Goal: Task Accomplishment & Management: Use online tool/utility

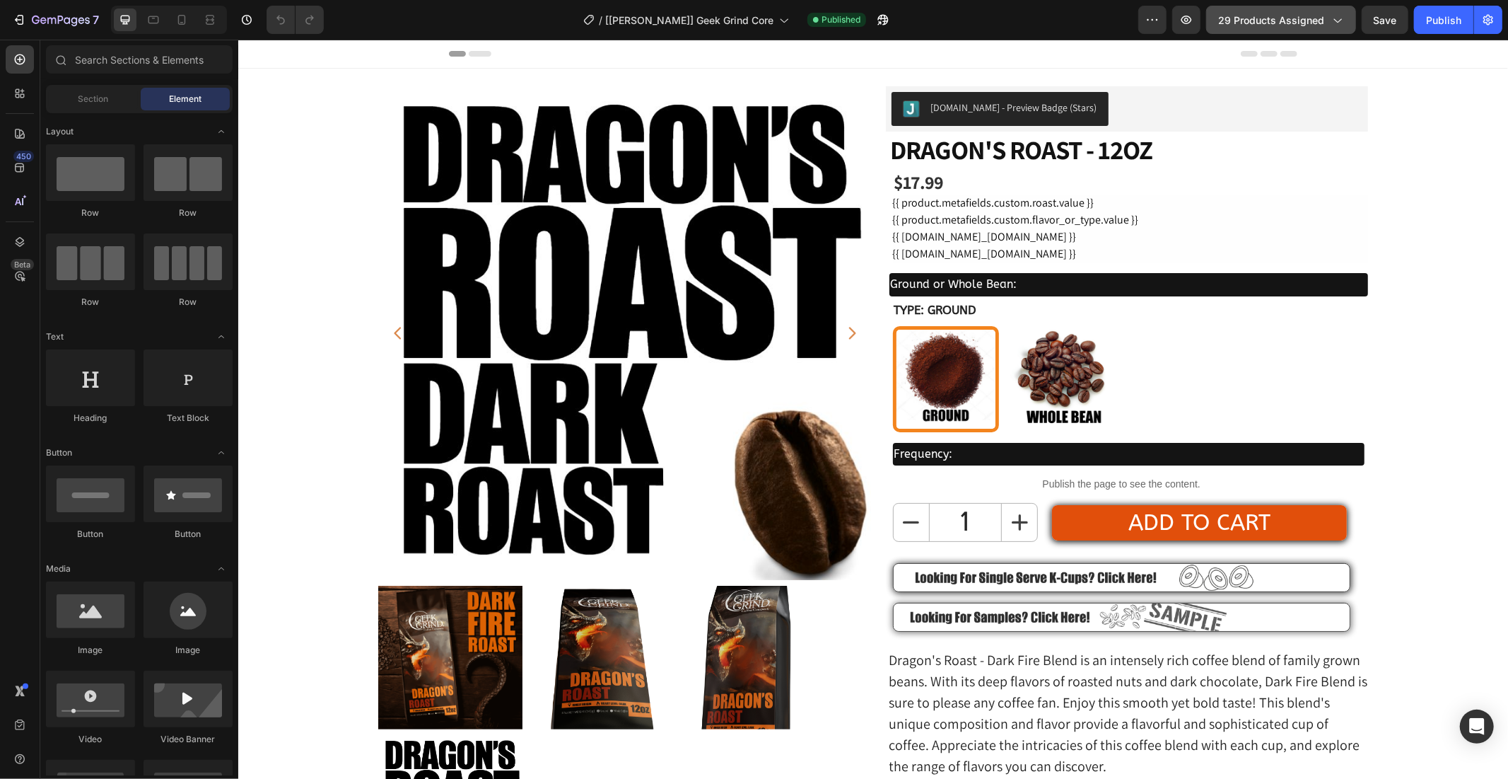
click at [1262, 20] on span "29 products assigned" at bounding box center [1271, 20] width 106 height 15
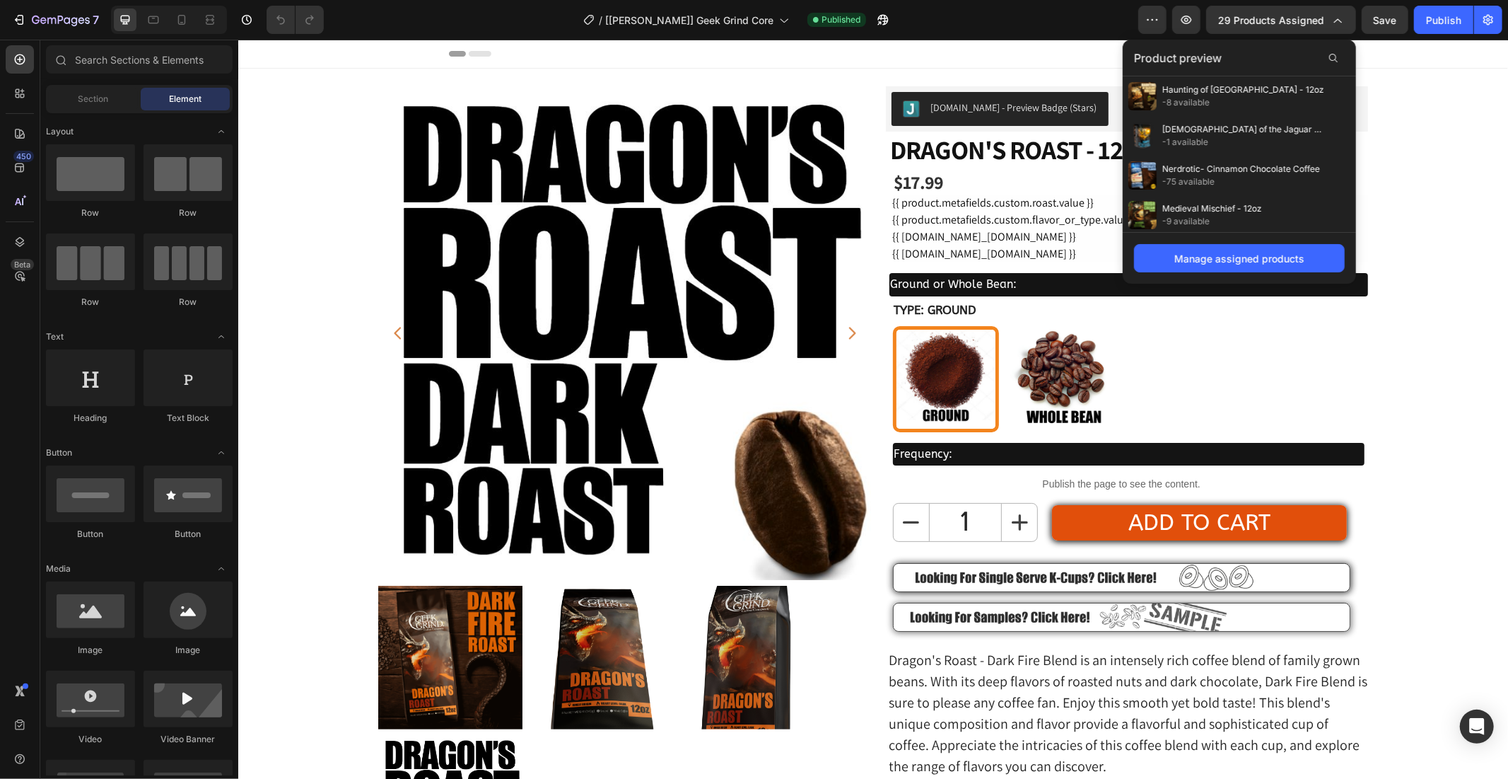
click at [1261, 59] on div "Product preview" at bounding box center [1239, 58] width 233 height 37
click at [1236, 260] on div "Manage assigned products" at bounding box center [1240, 258] width 130 height 15
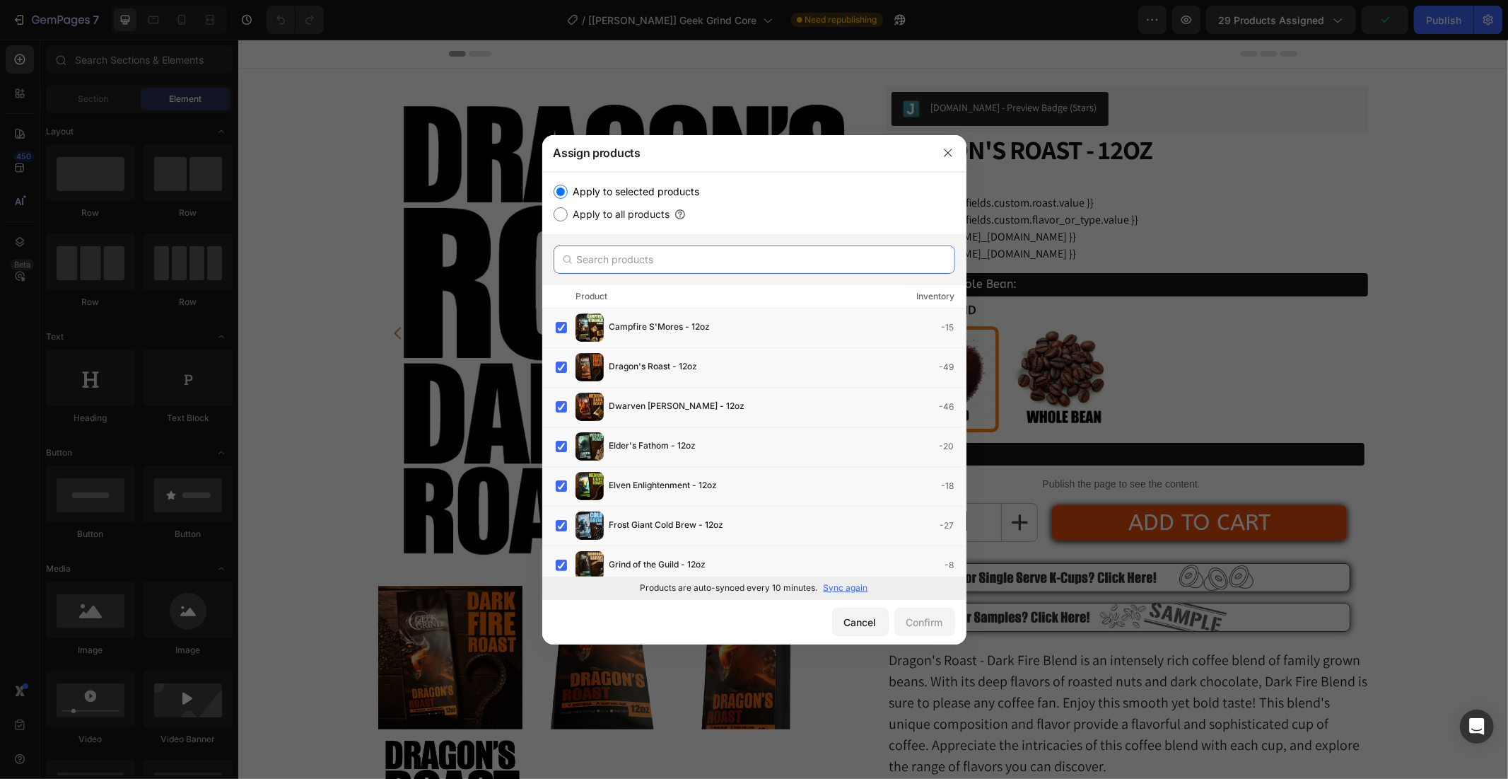
click at [677, 253] on input "text" at bounding box center [755, 259] width 402 height 28
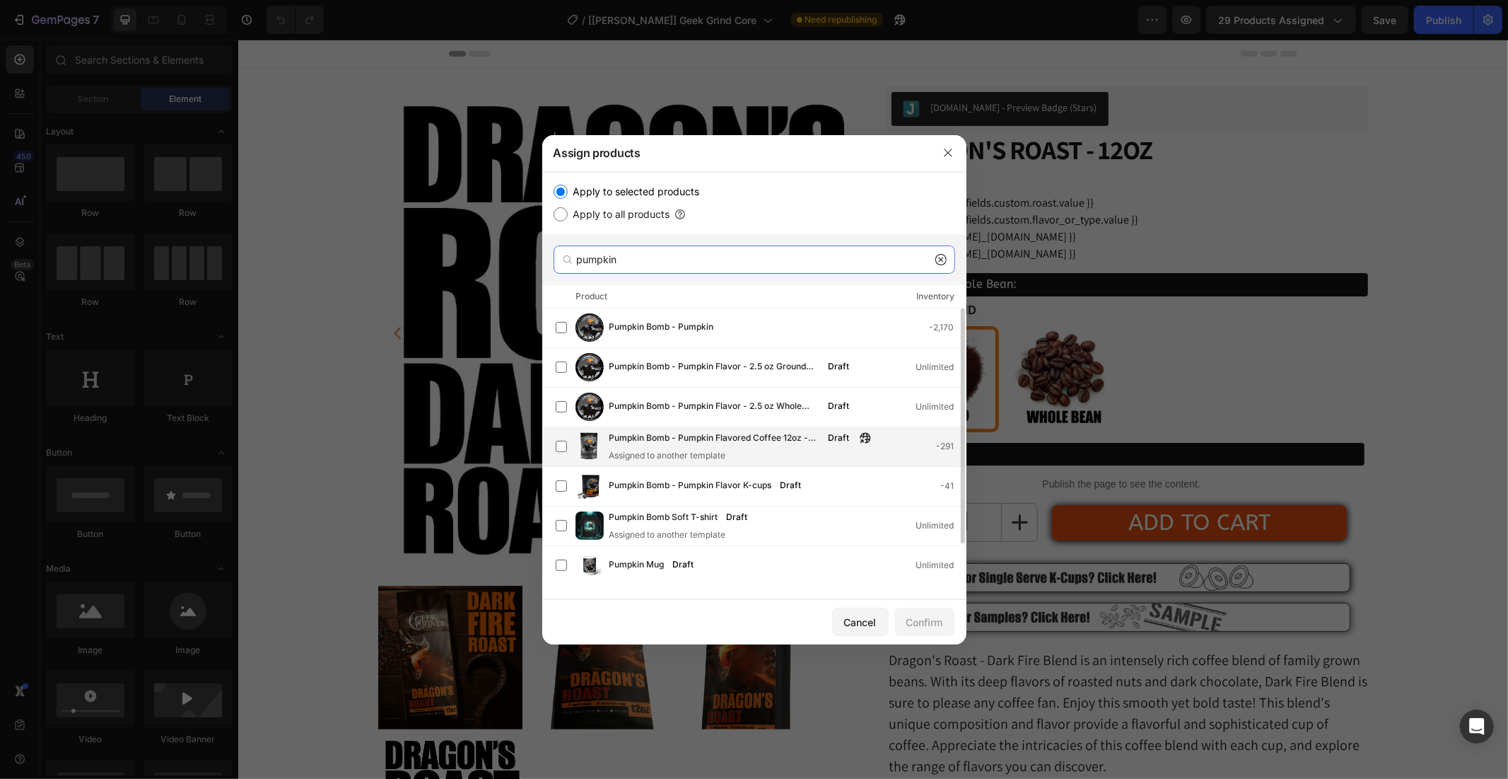
scroll to position [37, 0]
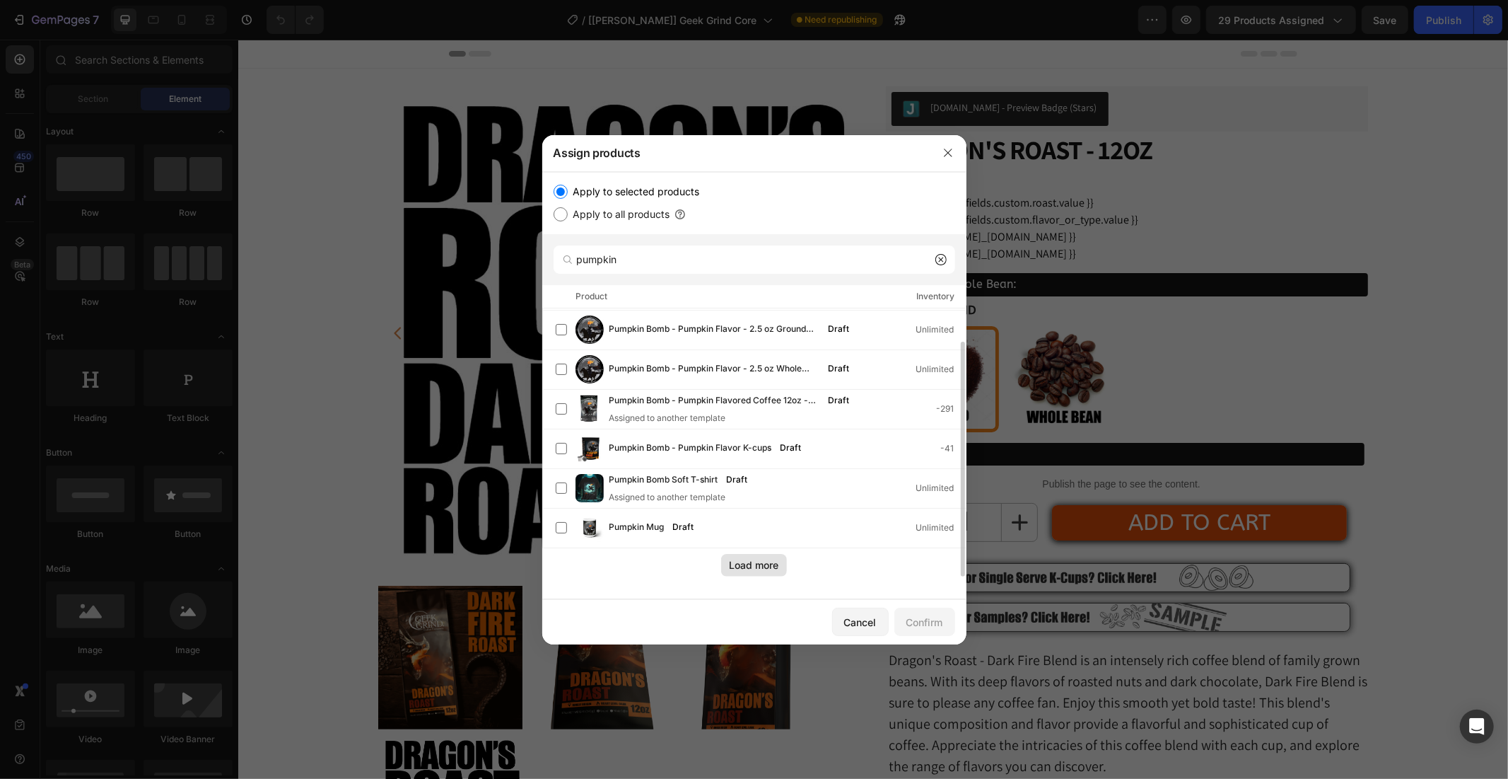
click at [757, 562] on div "Load more" at bounding box center [755, 564] width 50 height 15
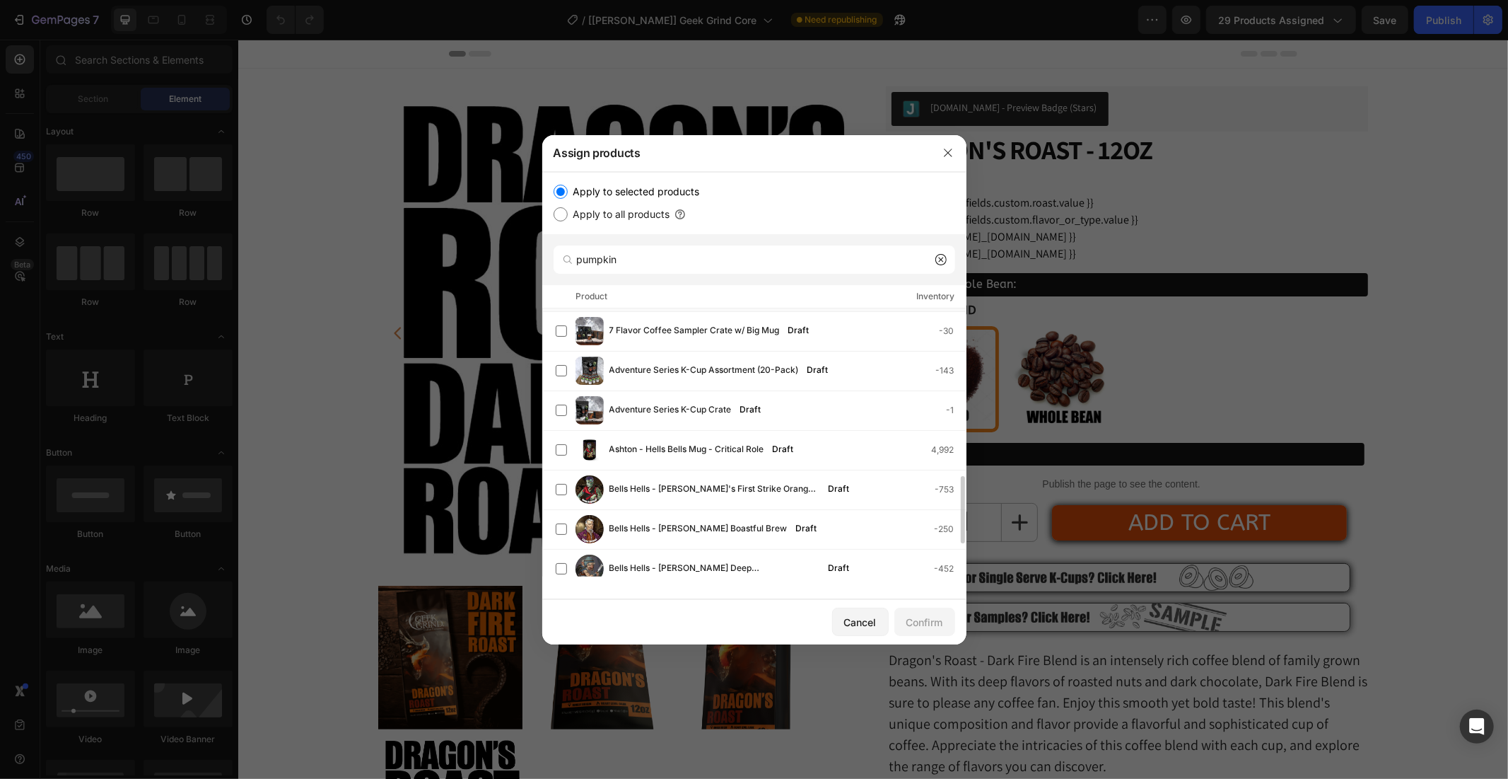
scroll to position [801, 0]
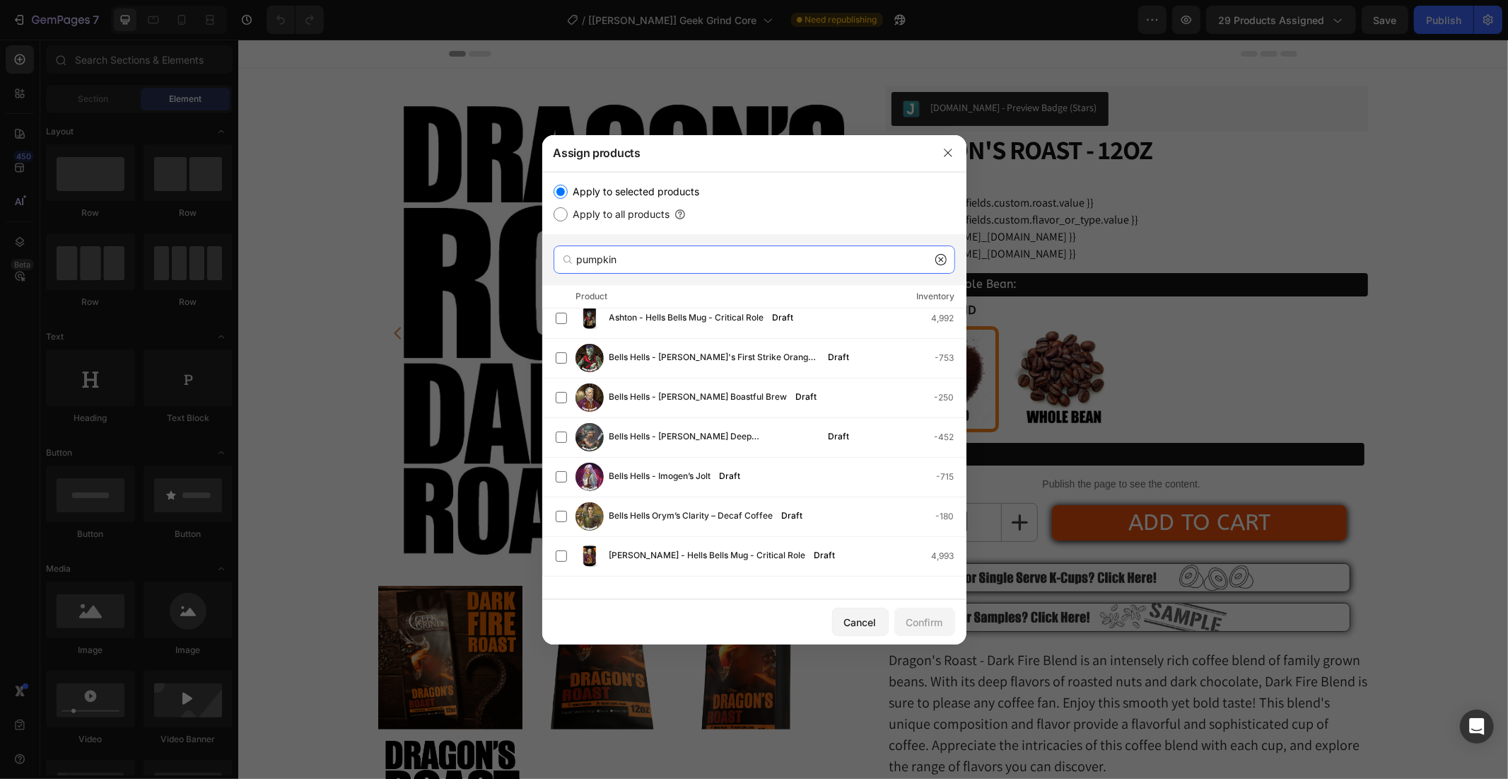
click at [666, 255] on input "pumpkin" at bounding box center [755, 259] width 402 height 28
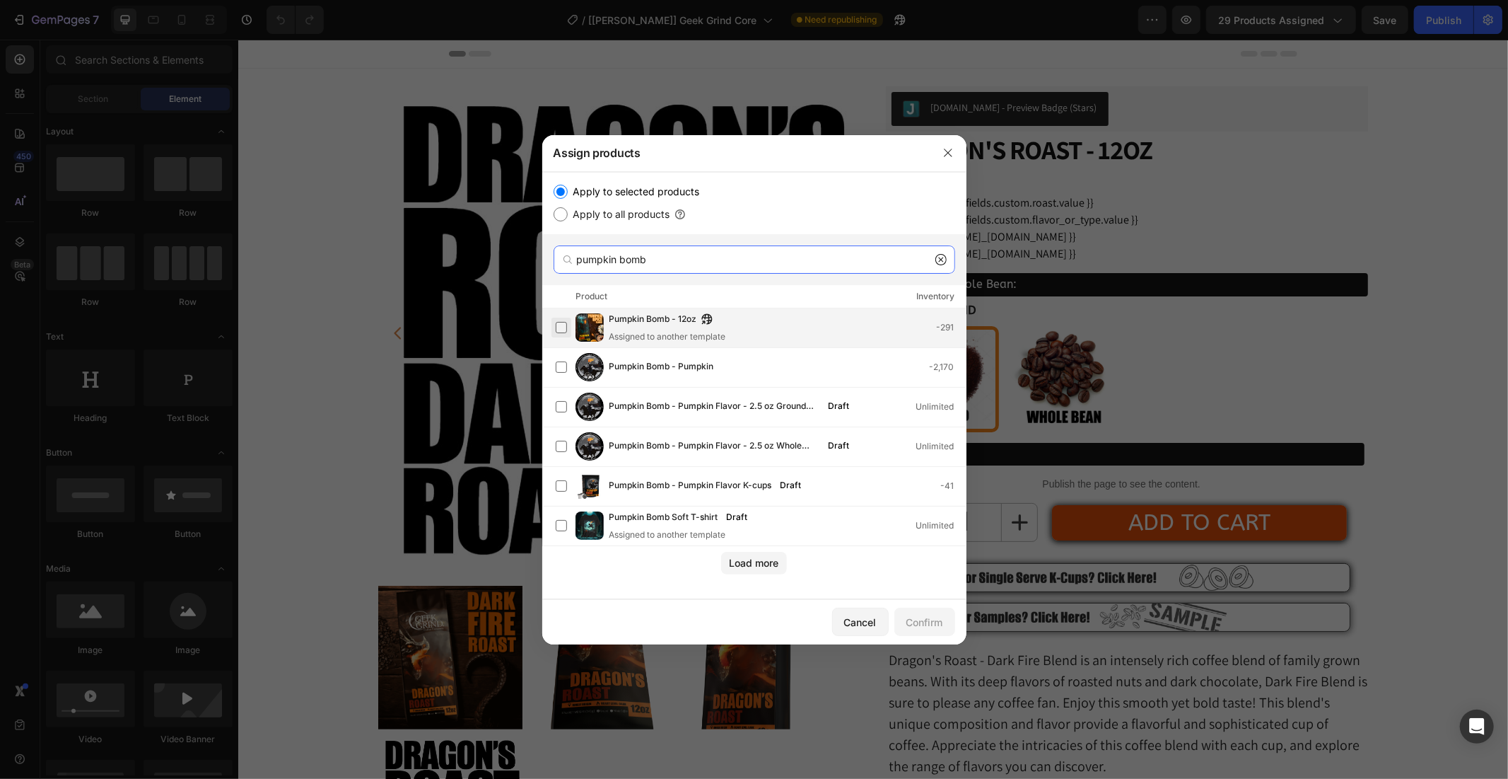
type input "pumpkin bomb"
click at [562, 328] on label at bounding box center [561, 327] width 11 height 11
click at [922, 627] on div "Confirm" at bounding box center [925, 622] width 37 height 15
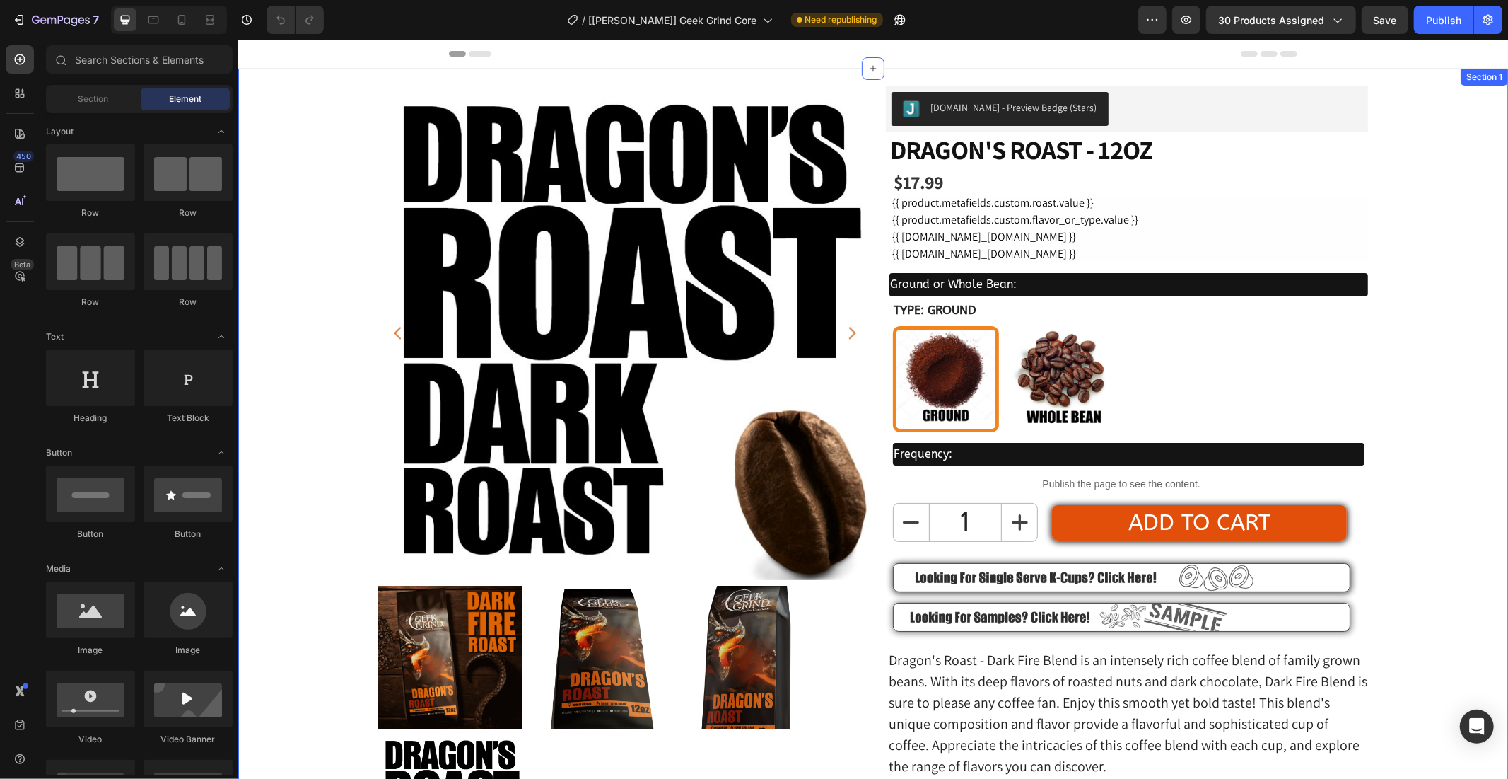
click at [548, 171] on img at bounding box center [625, 333] width 494 height 494
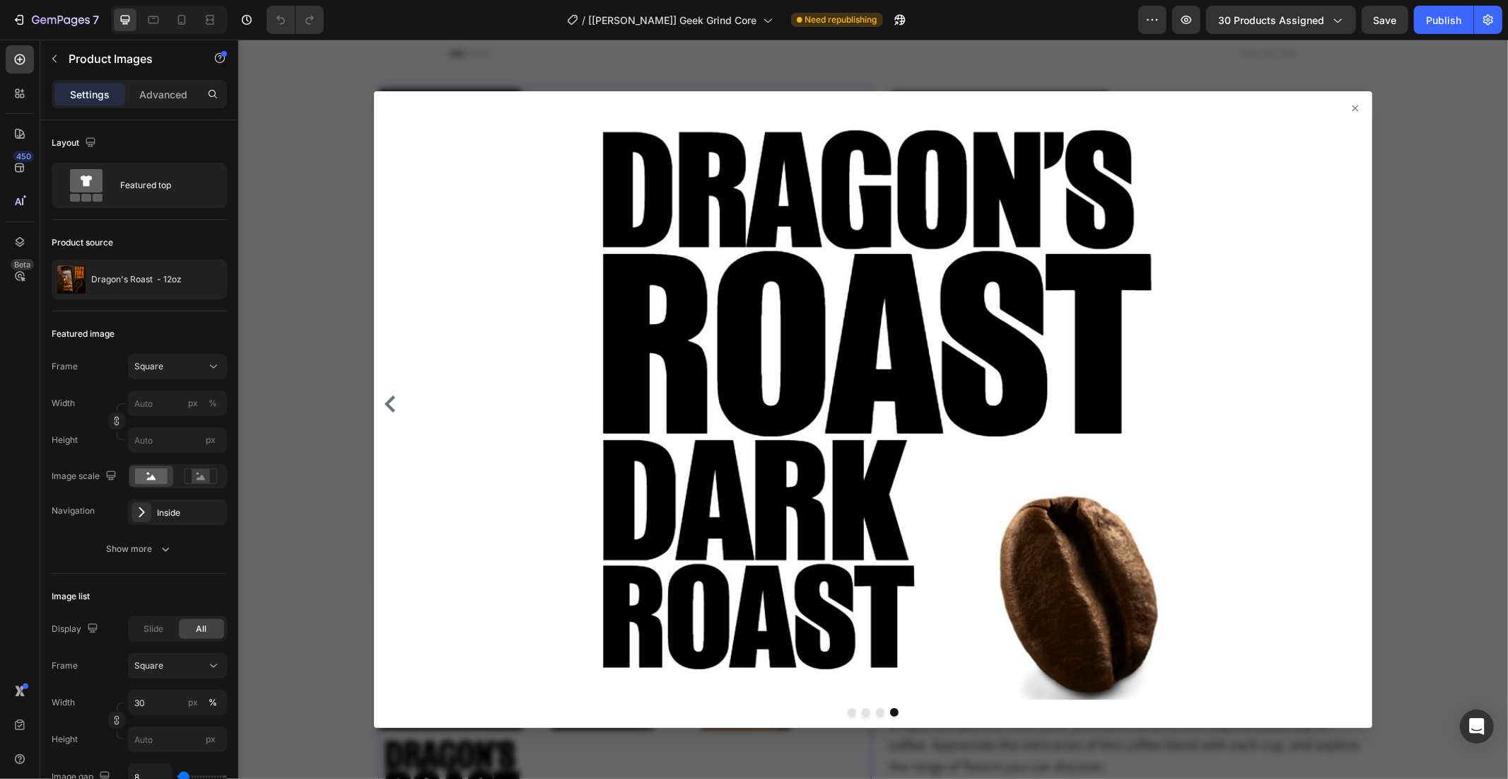
click at [1408, 81] on div at bounding box center [873, 408] width 1270 height 739
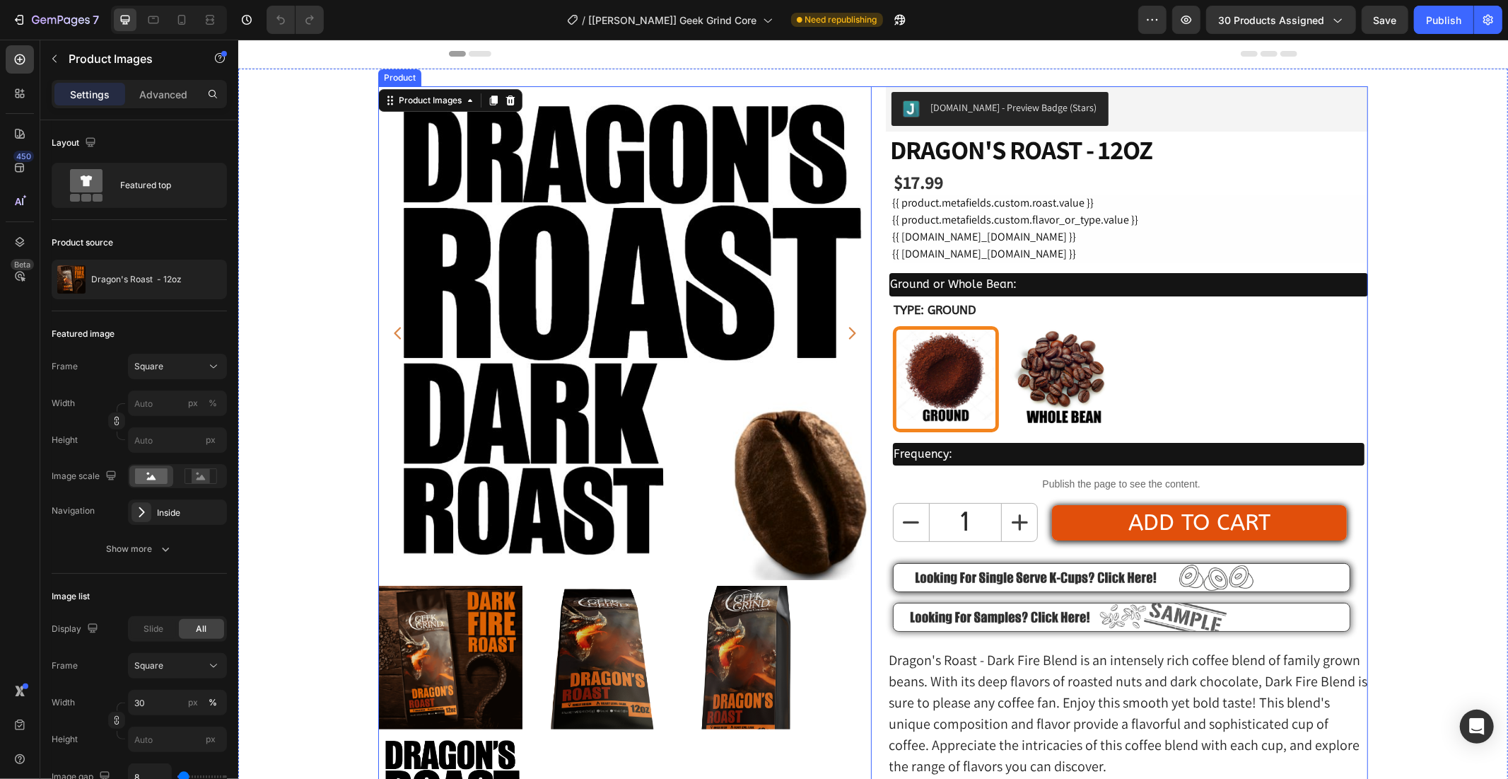
click at [876, 102] on div "Judge.me - Preview Badge (Stars) Judge.me Dragon's Roast - 12oz (P) Title $17.9…" at bounding box center [1122, 482] width 494 height 793
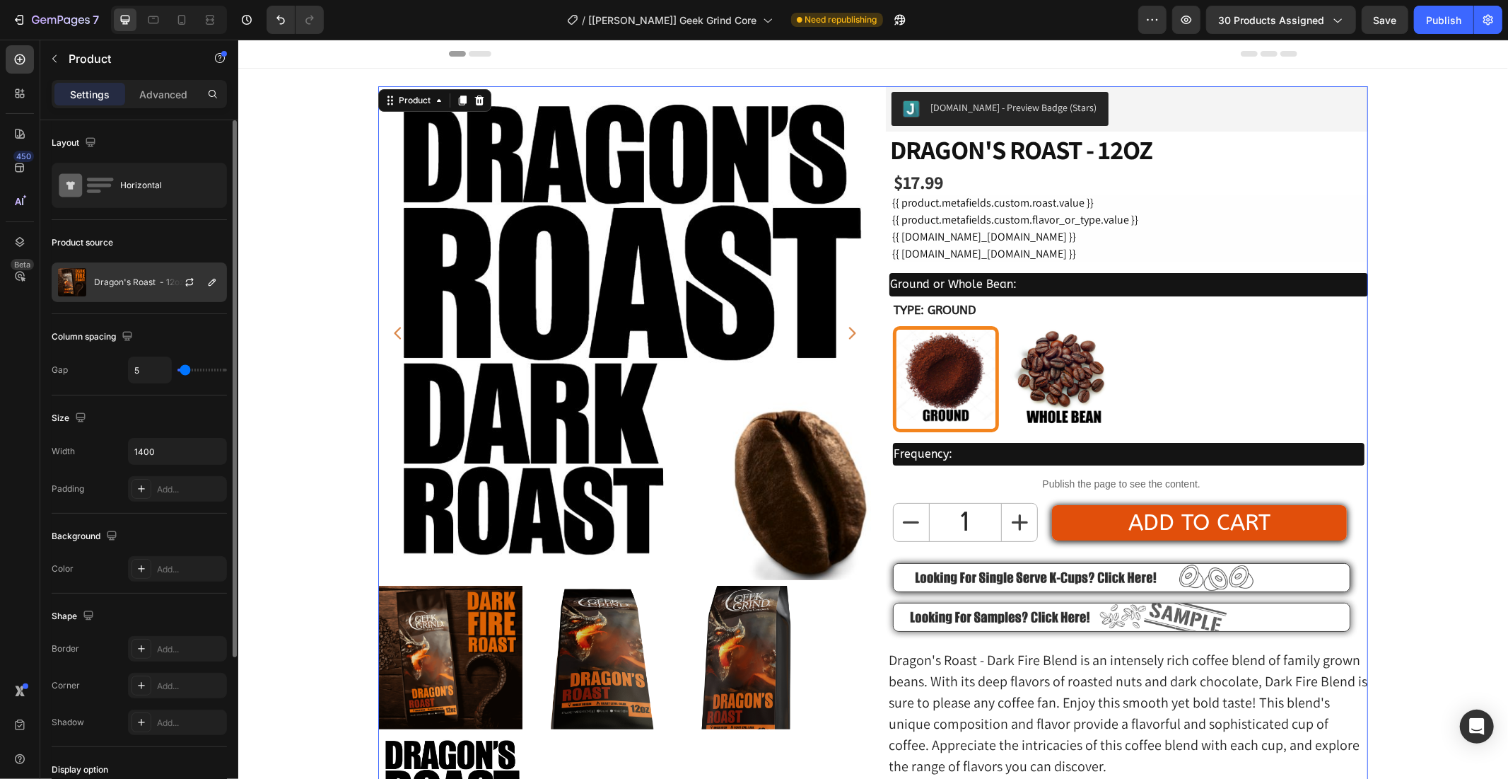
click at [167, 281] on div at bounding box center [195, 282] width 62 height 38
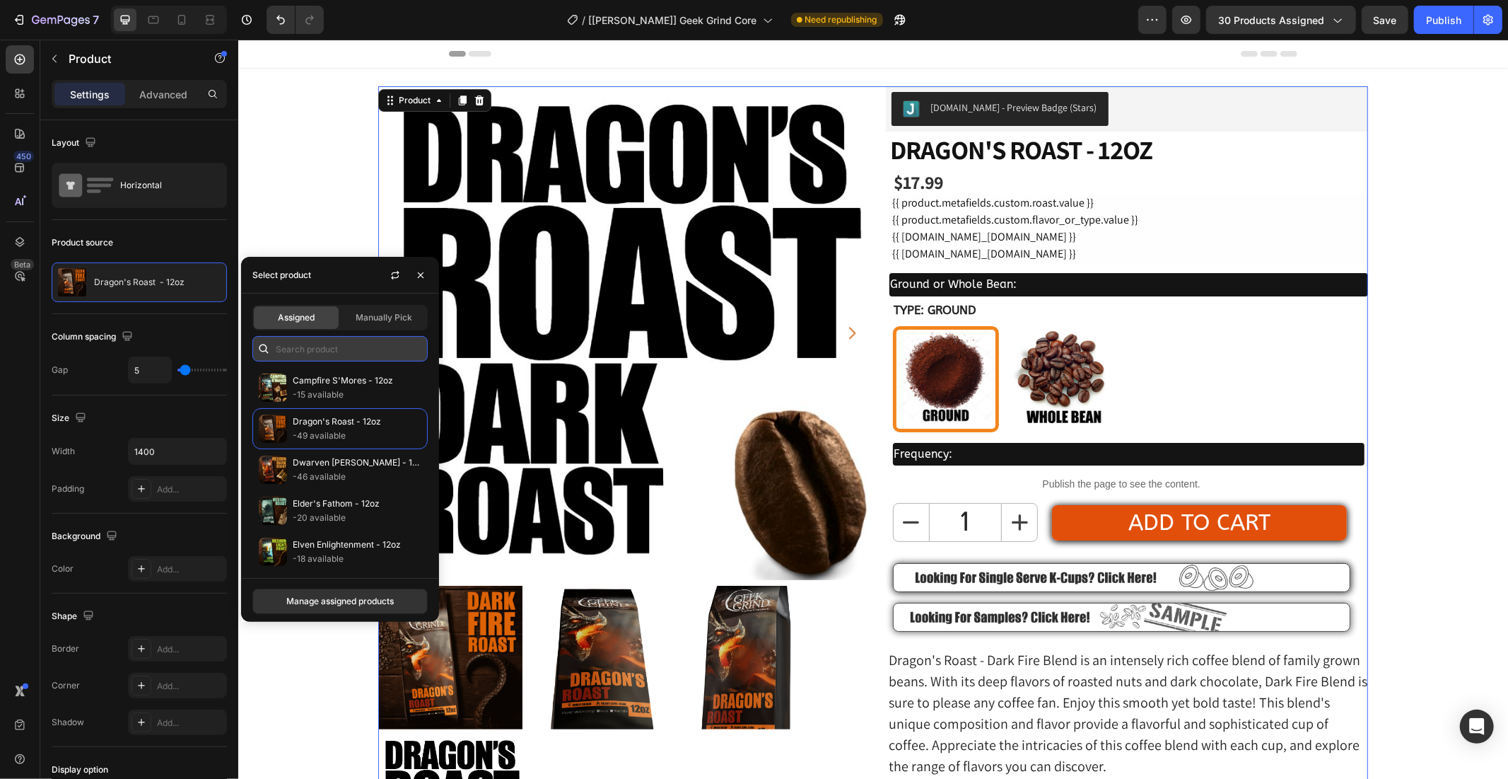
click at [340, 347] on input "text" at bounding box center [339, 348] width 175 height 25
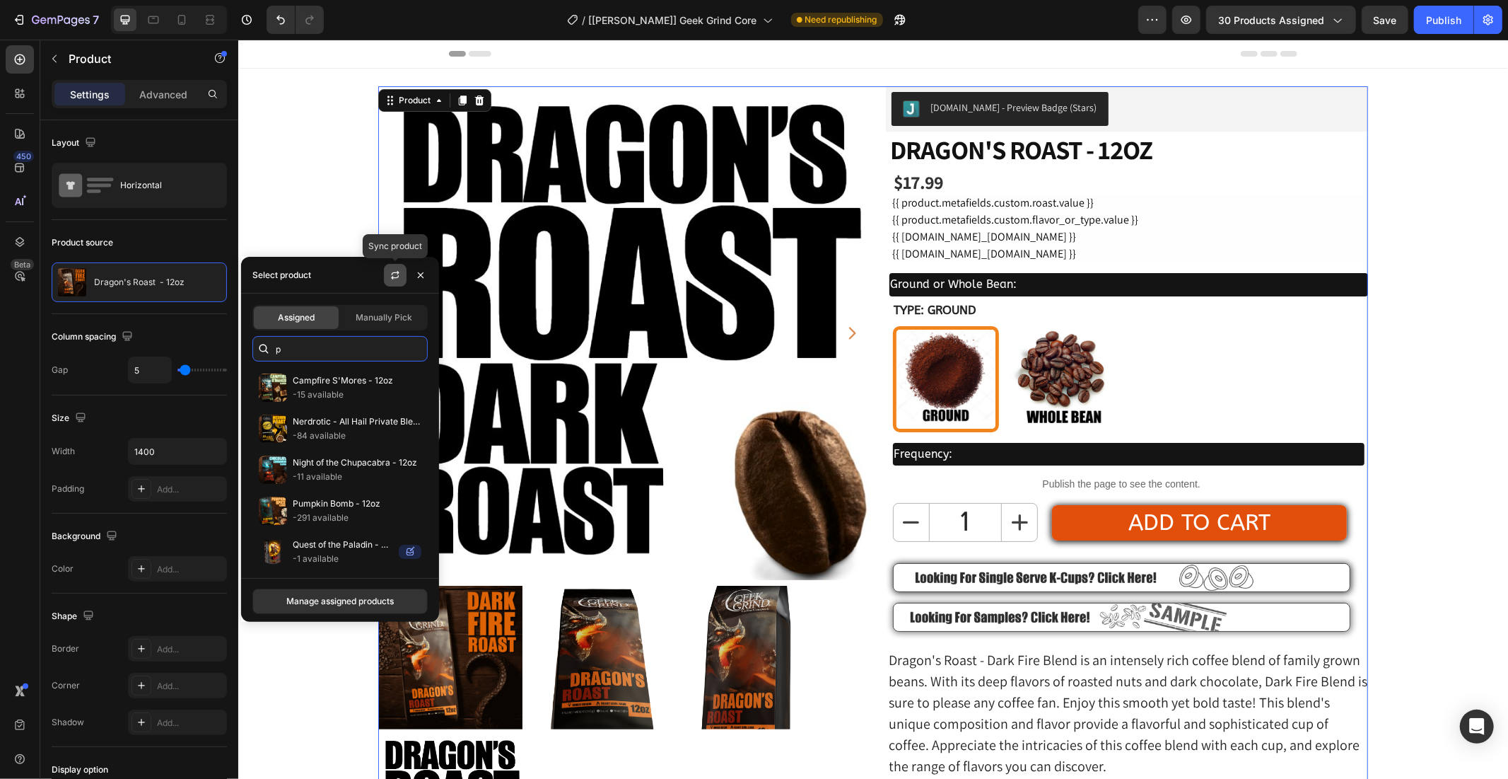
type input "p"
click at [388, 279] on button "button" at bounding box center [395, 275] width 23 height 23
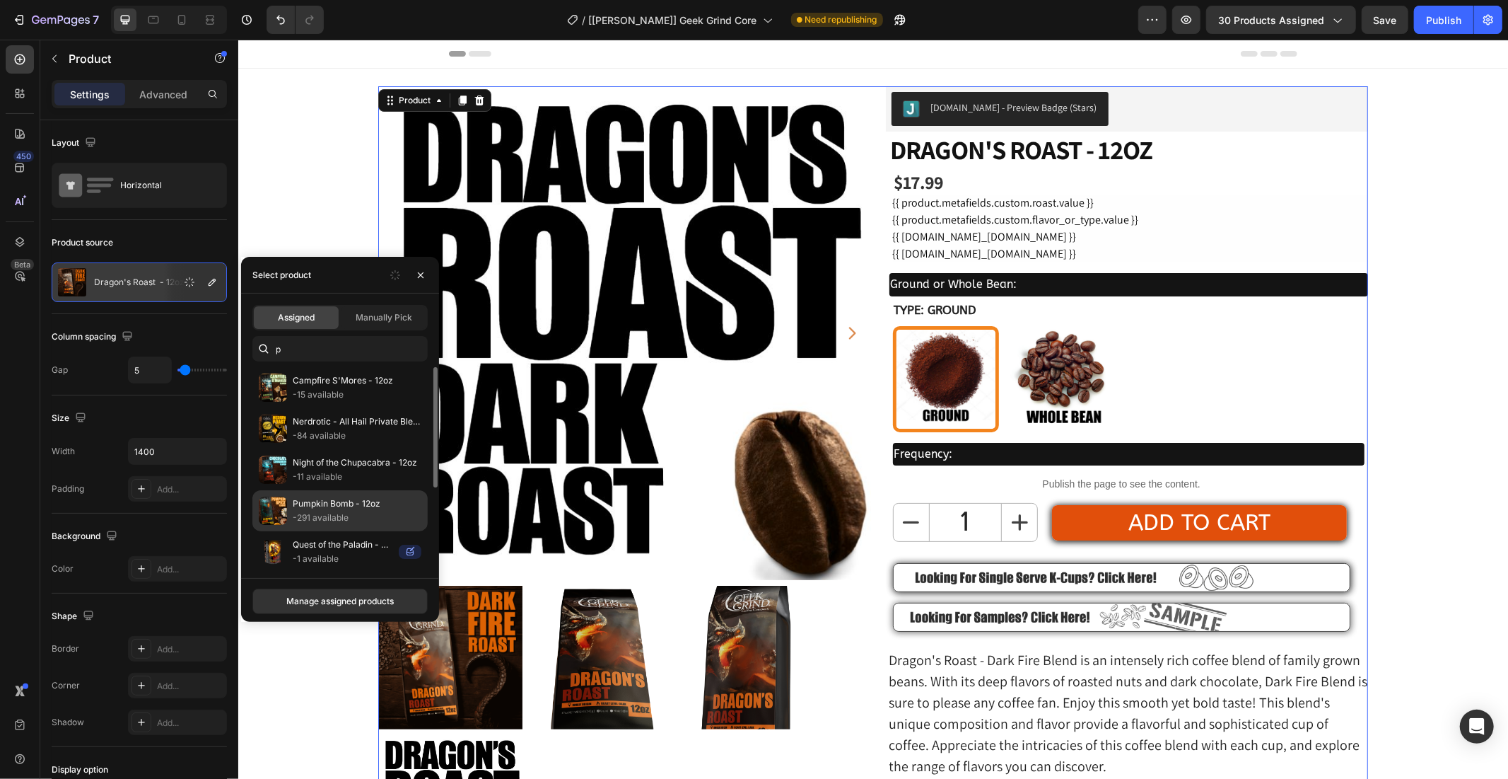
click at [355, 507] on p "Pumpkin Bomb - 12oz" at bounding box center [357, 503] width 129 height 14
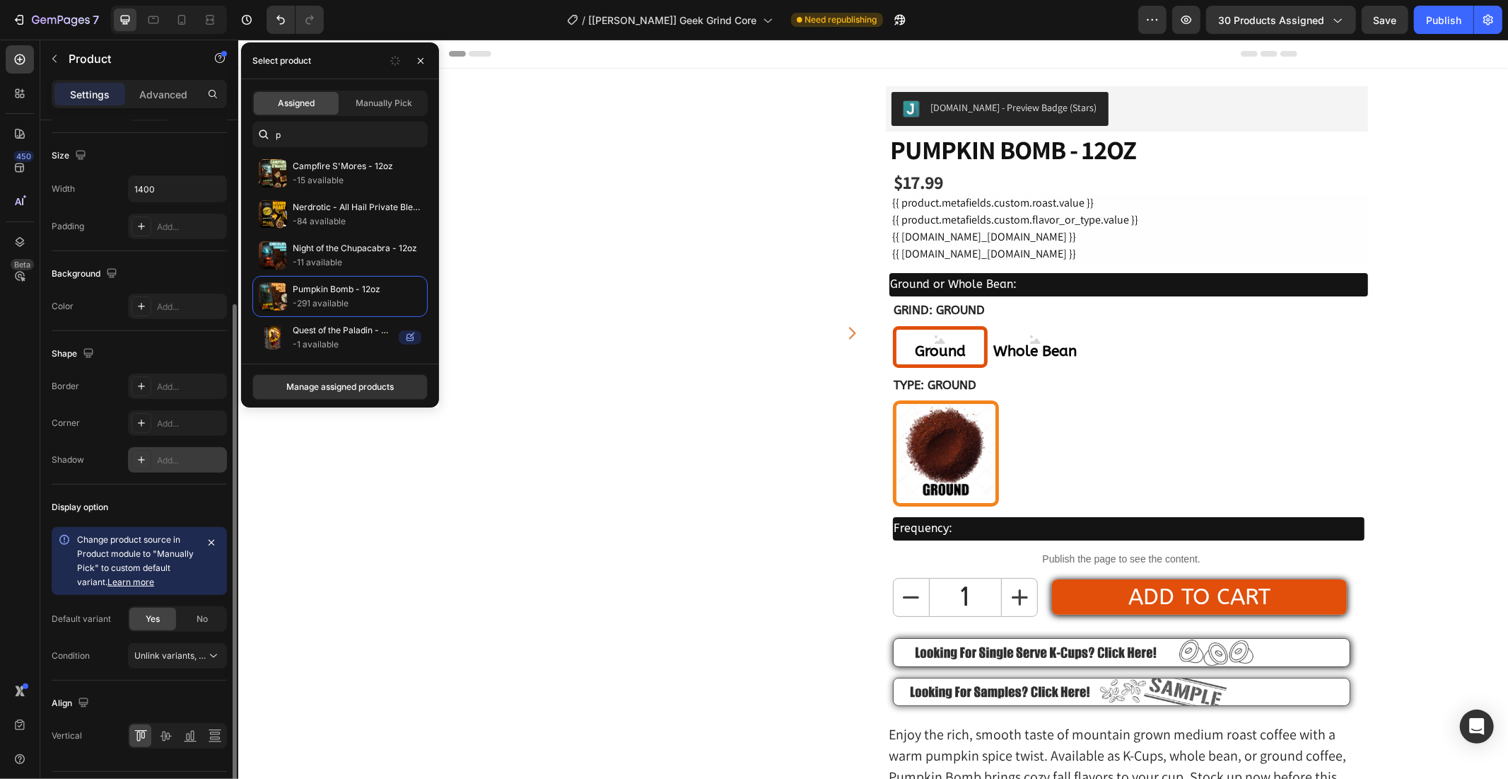
scroll to position [301, 0]
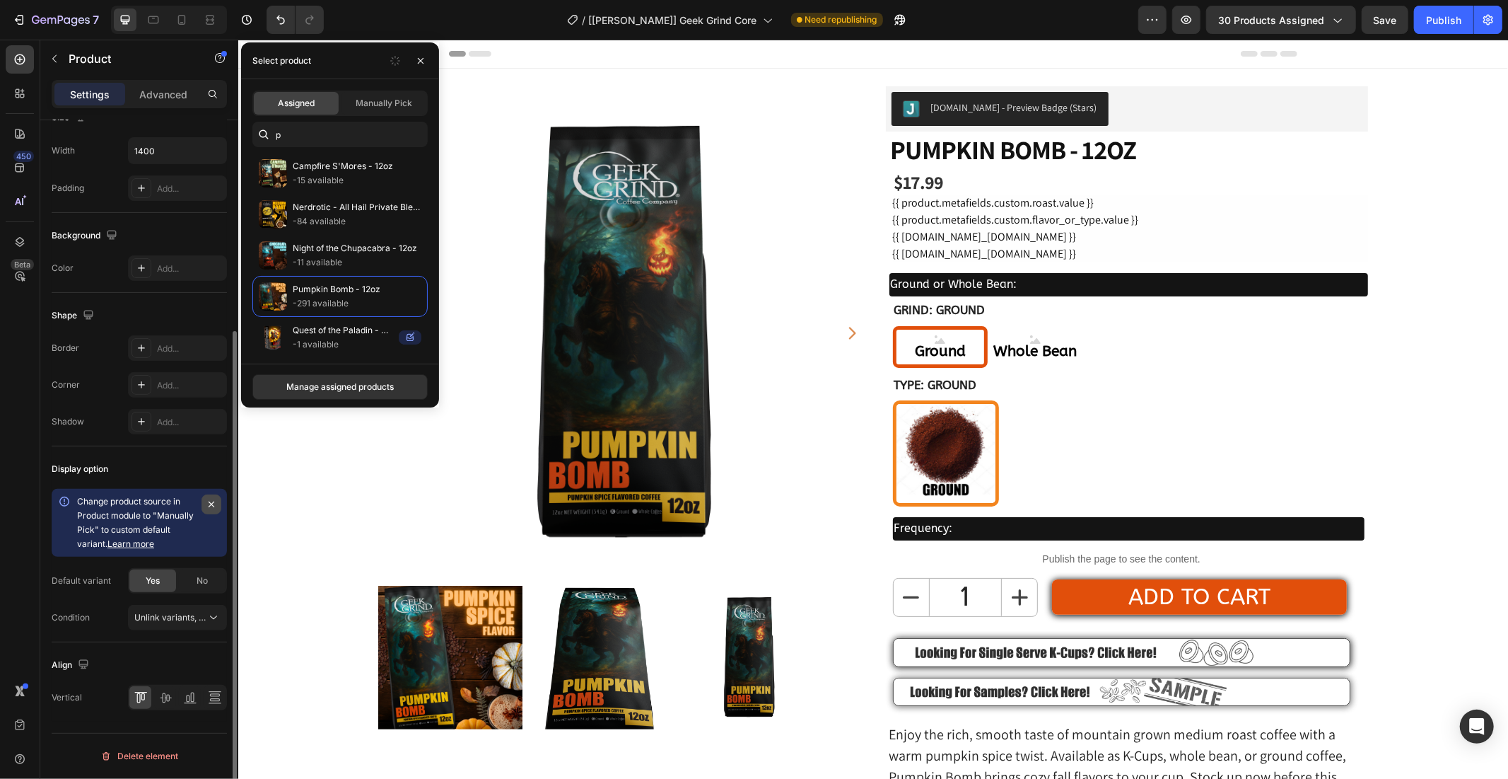
click at [210, 502] on icon "button" at bounding box center [211, 504] width 11 height 11
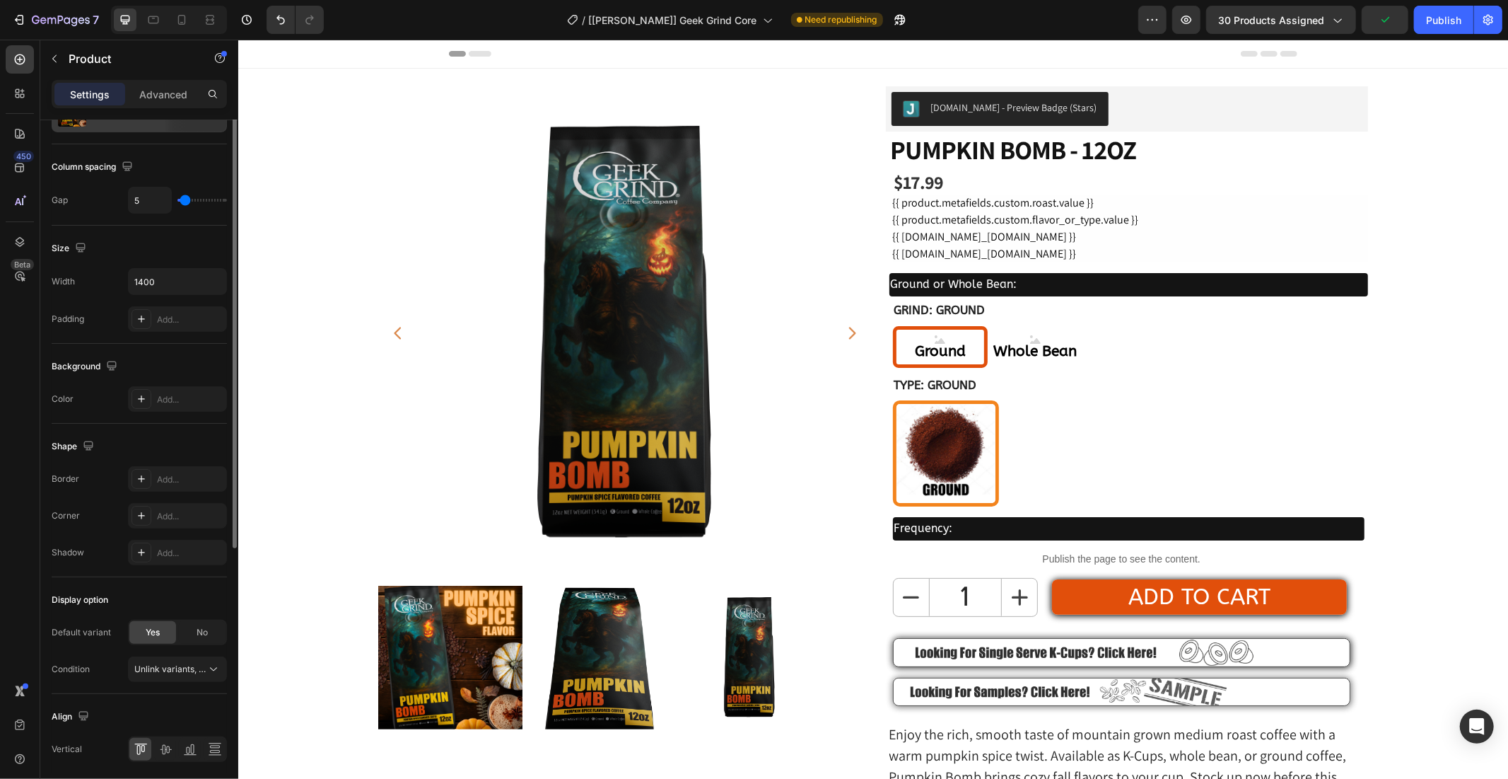
scroll to position [38, 0]
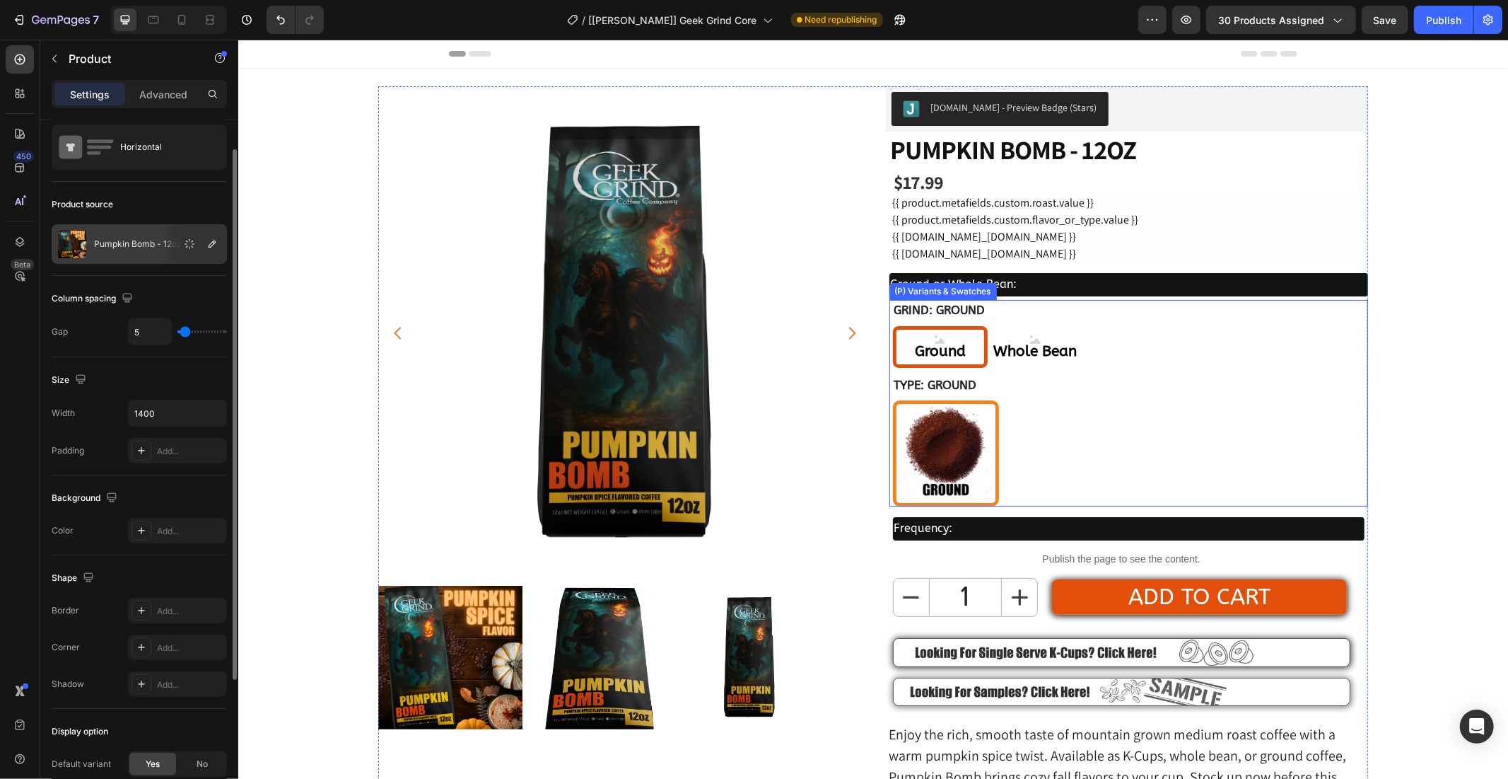
click at [1023, 390] on div "Type: Ground Ground Ground" at bounding box center [1130, 440] width 476 height 132
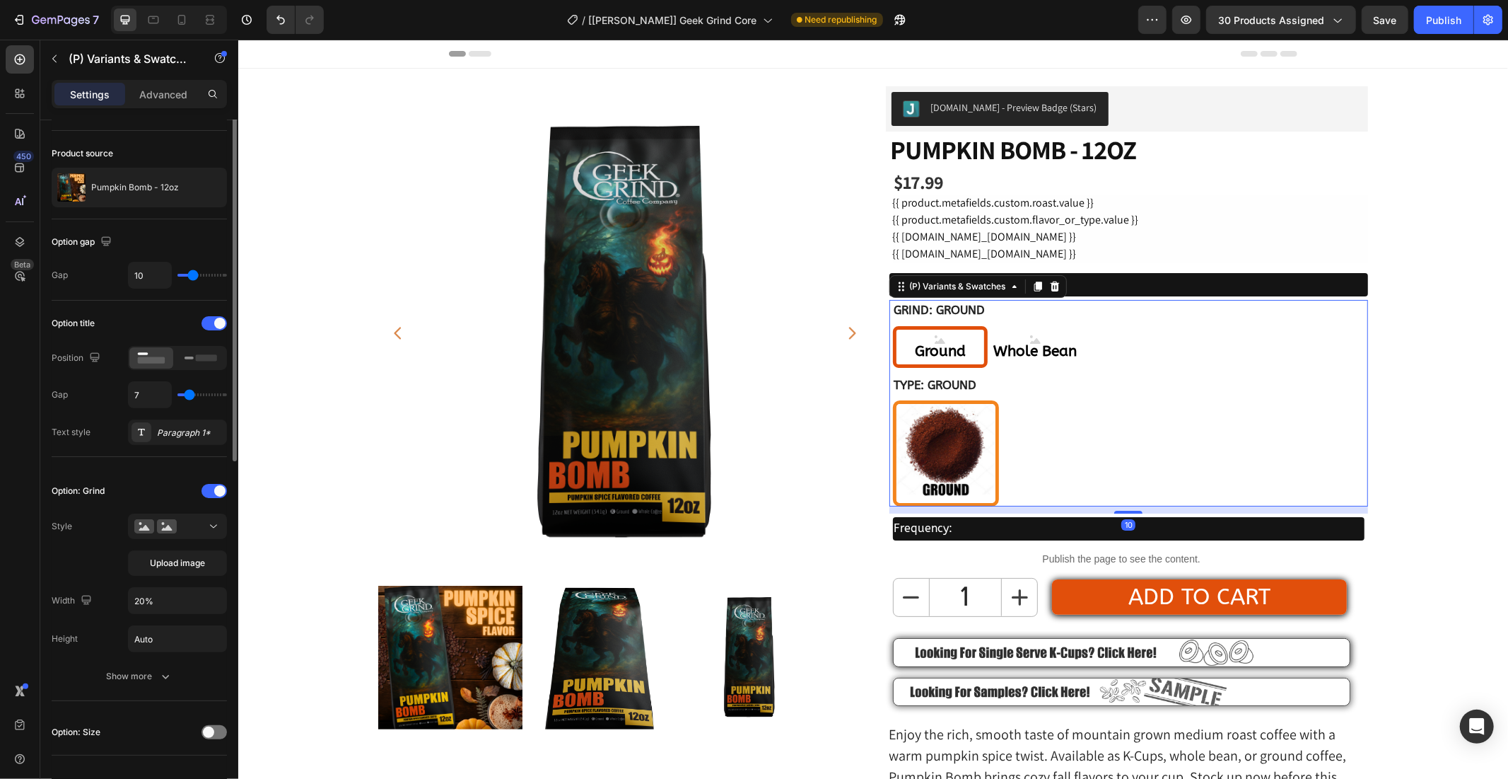
scroll to position [0, 0]
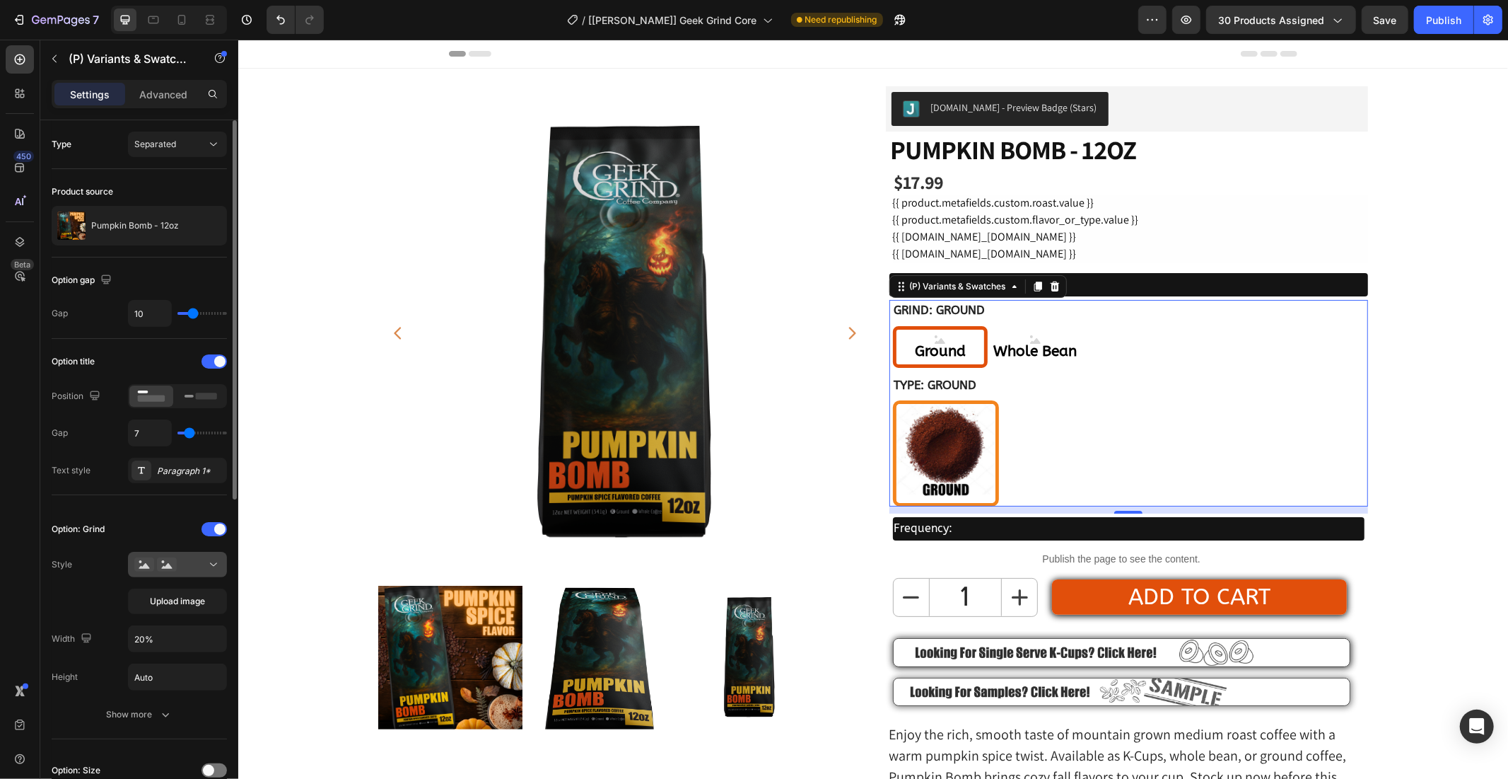
click at [208, 567] on icon at bounding box center [214, 564] width 14 height 14
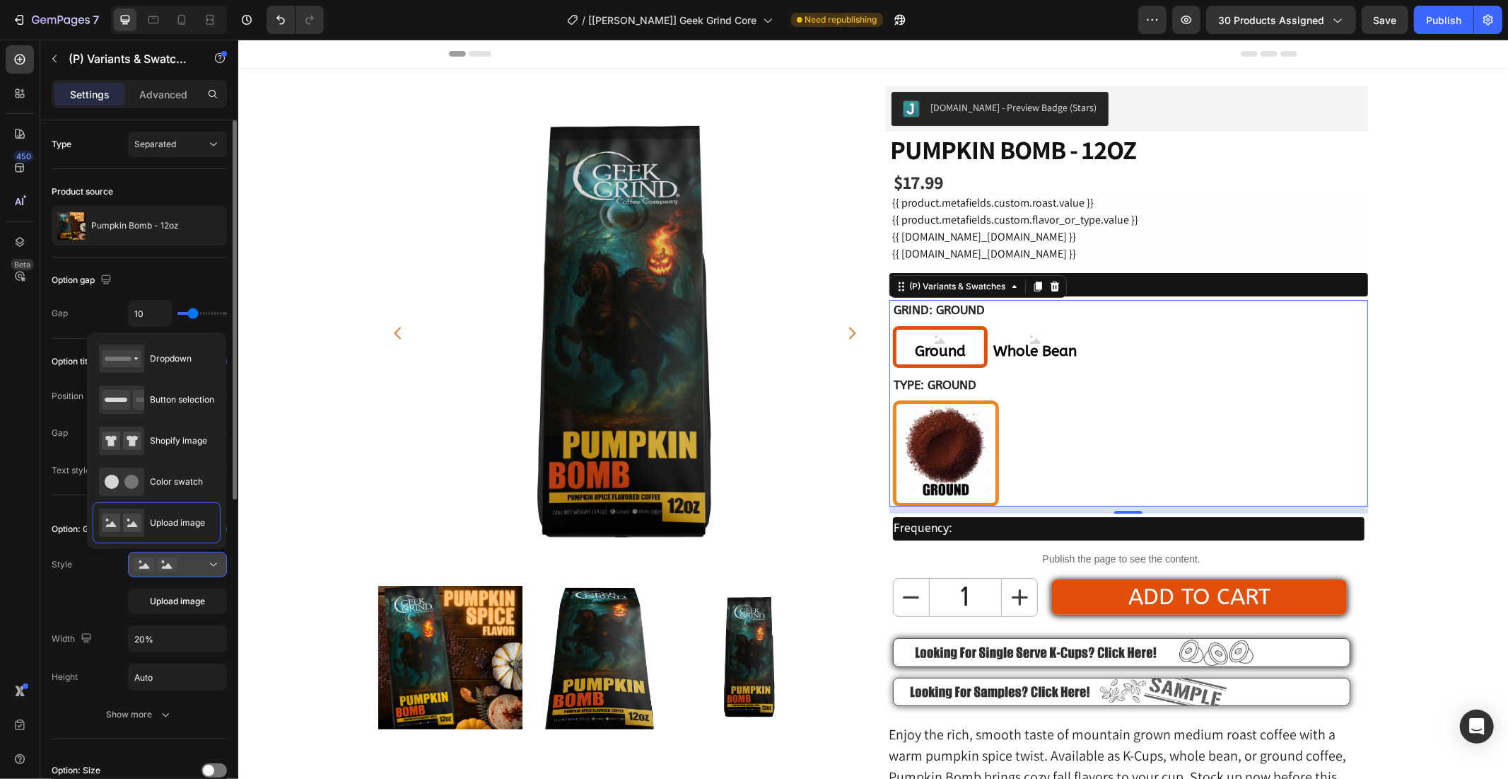
click at [208, 567] on icon at bounding box center [214, 564] width 14 height 14
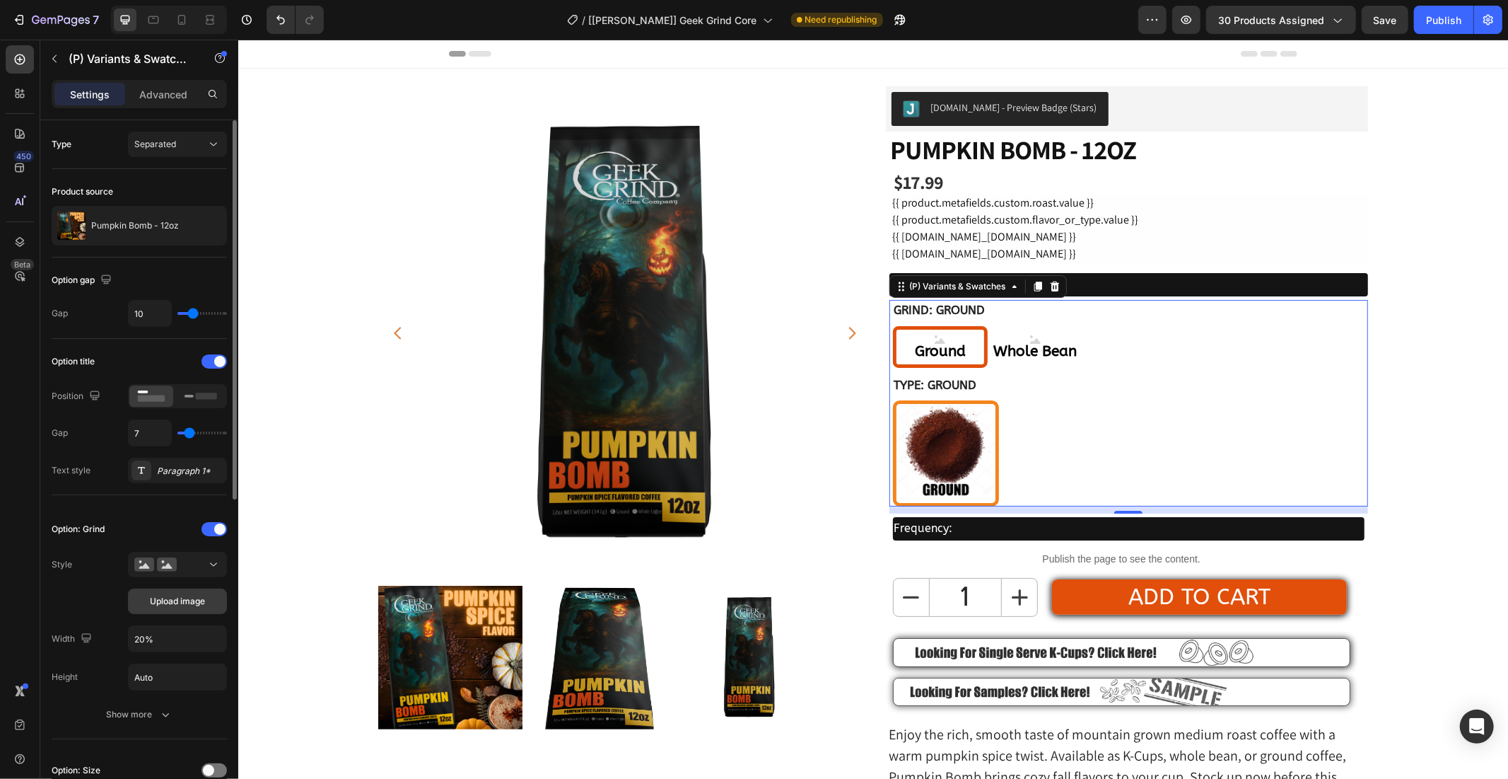
click at [182, 600] on span "Upload image" at bounding box center [177, 601] width 55 height 13
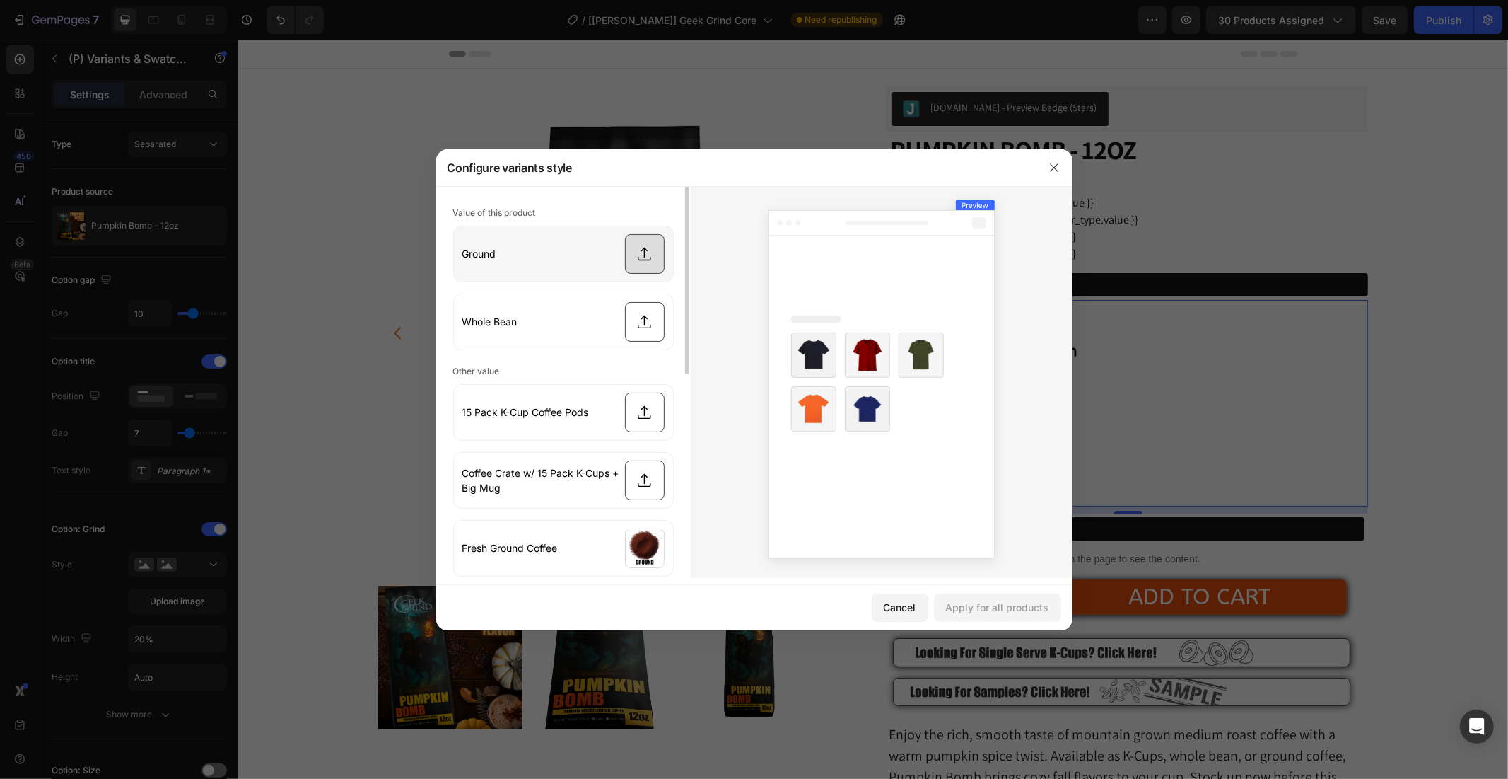
click at [619, 255] on input "file" at bounding box center [563, 253] width 219 height 55
type input "C:\fakepath\ground.png"
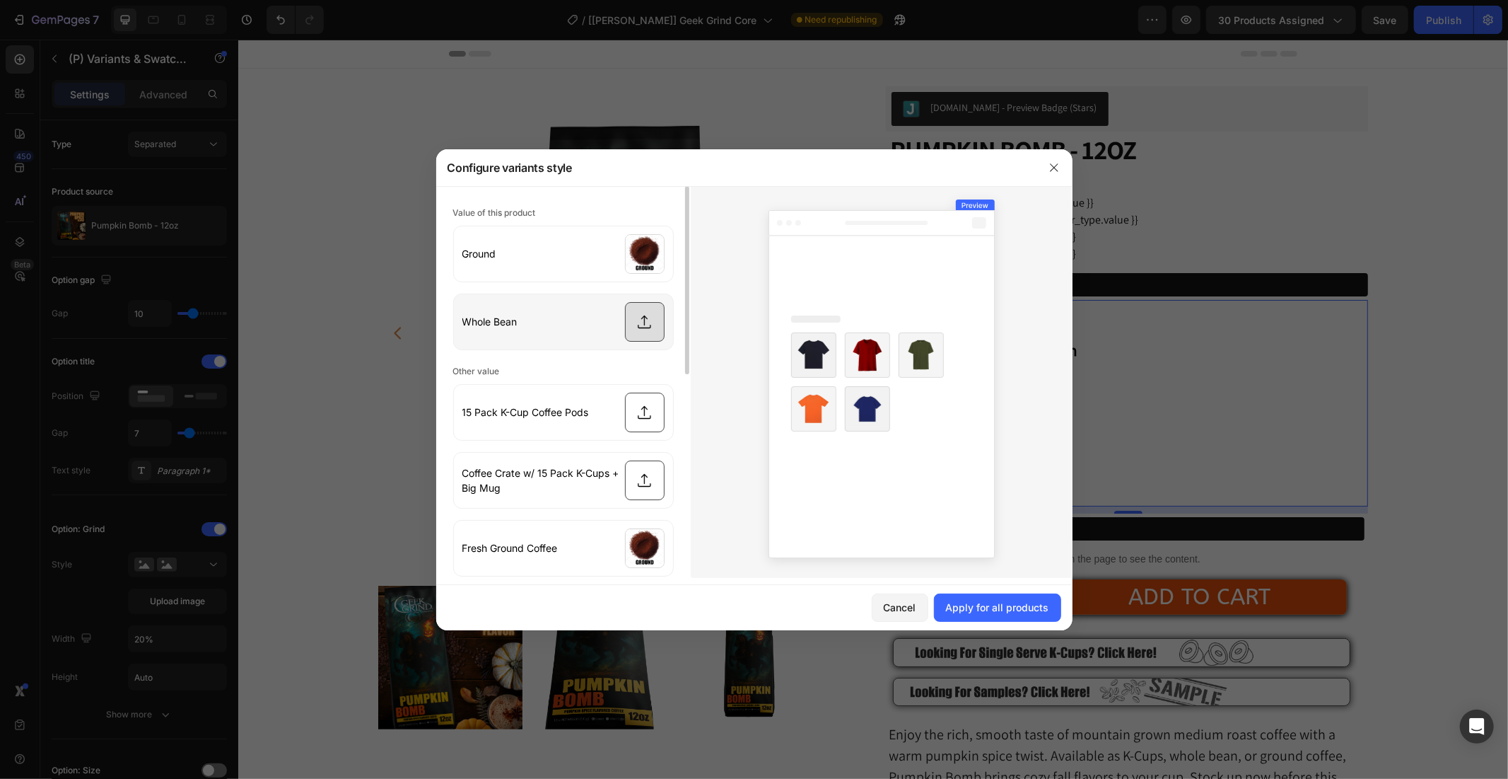
click at [647, 326] on input "file" at bounding box center [563, 321] width 219 height 55
type input "C:\fakepath\Whole Bean.png"
click at [974, 603] on div "Apply for all products" at bounding box center [997, 607] width 103 height 15
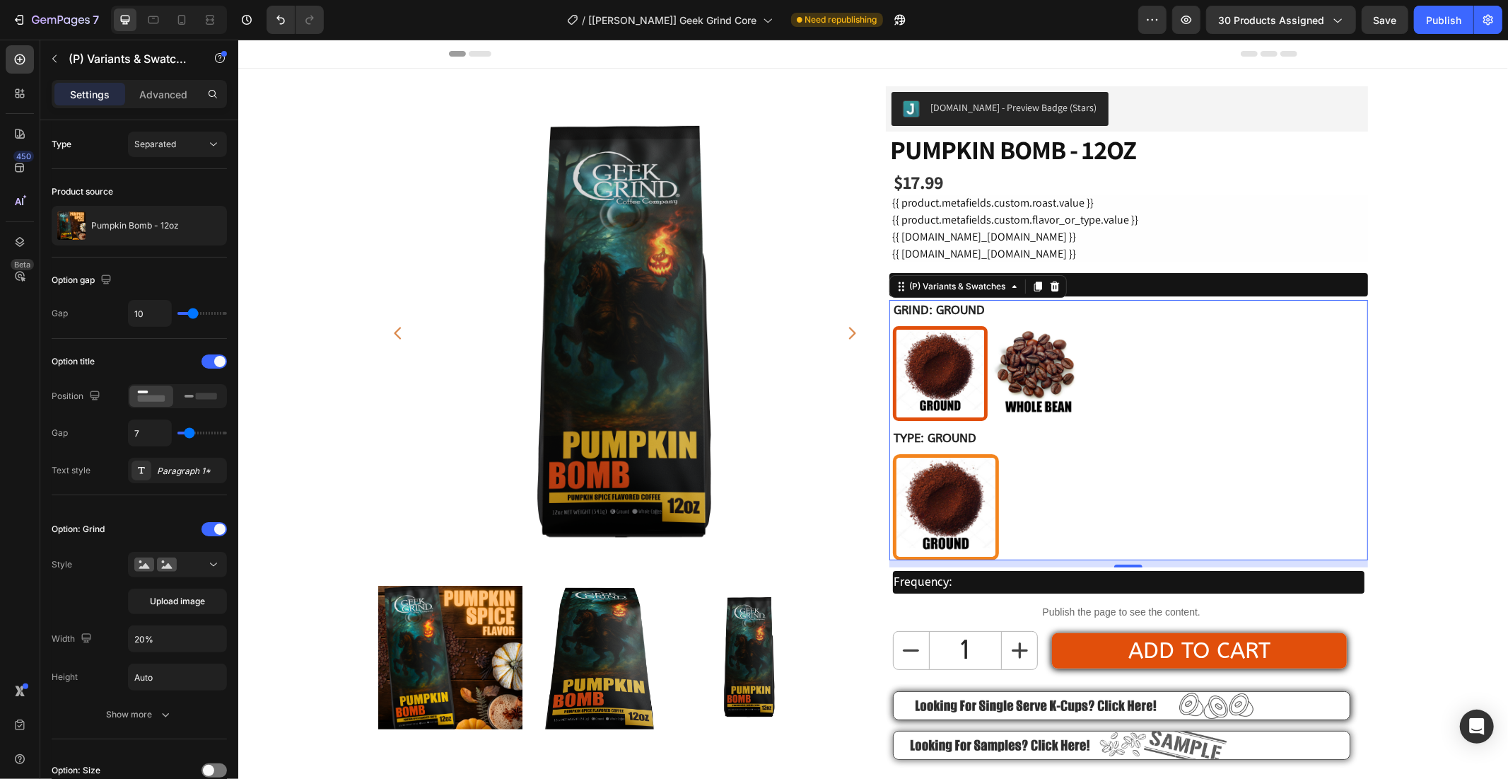
click at [1001, 506] on div "Ground Ground" at bounding box center [1130, 506] width 476 height 106
click at [900, 528] on img at bounding box center [945, 506] width 99 height 99
click at [892, 453] on input "Ground Ground" at bounding box center [892, 453] width 1 height 1
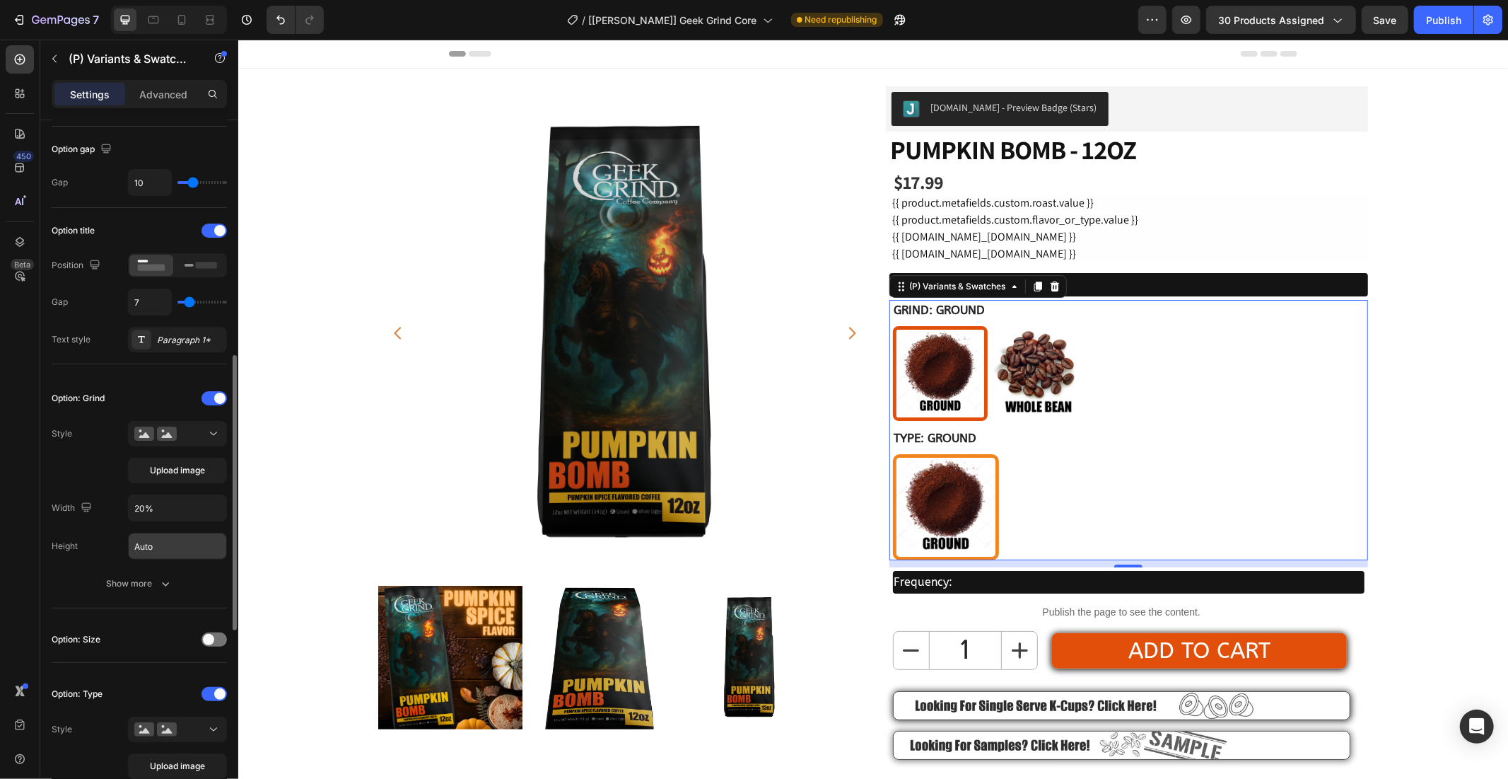
scroll to position [393, 0]
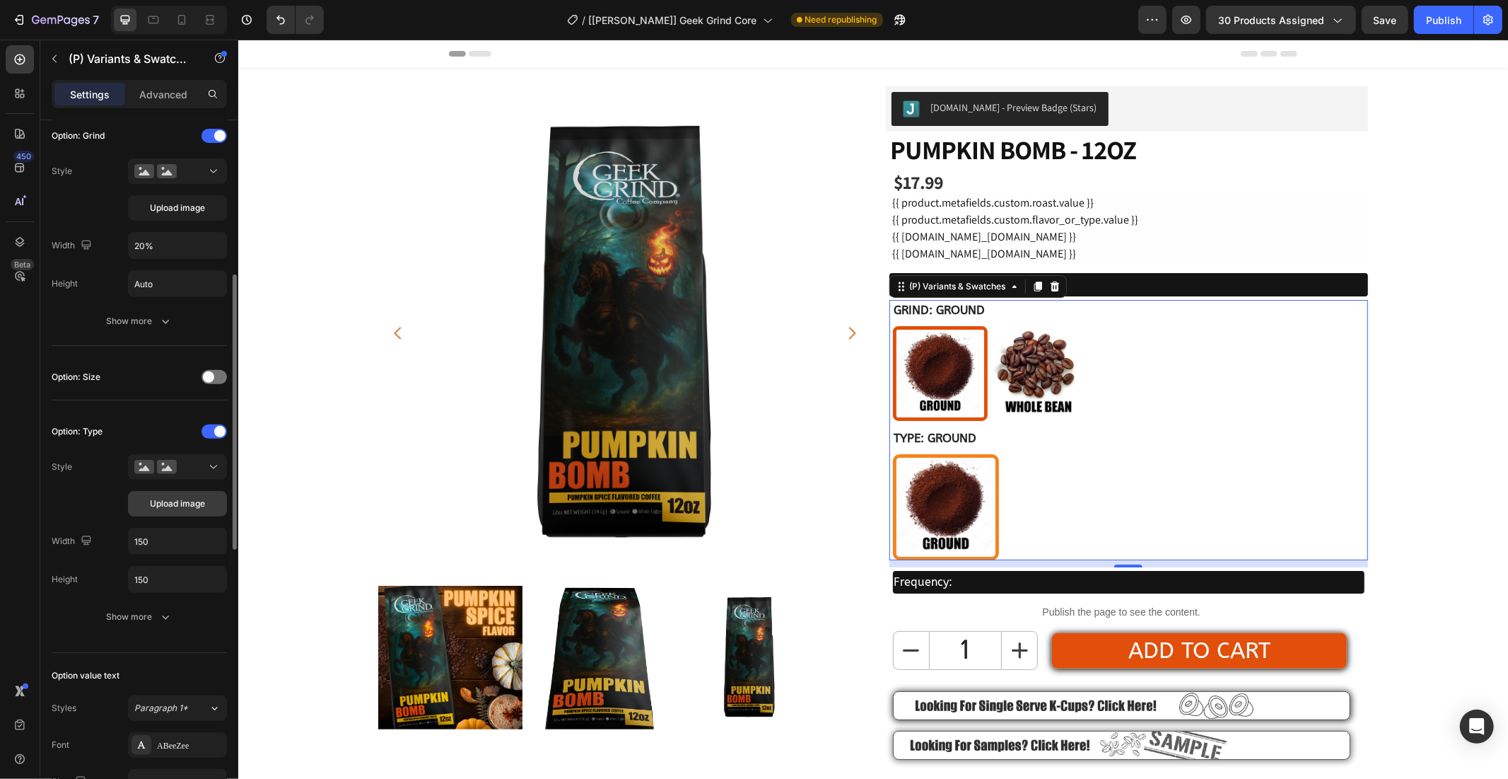
click at [185, 499] on span "Upload image" at bounding box center [177, 503] width 55 height 13
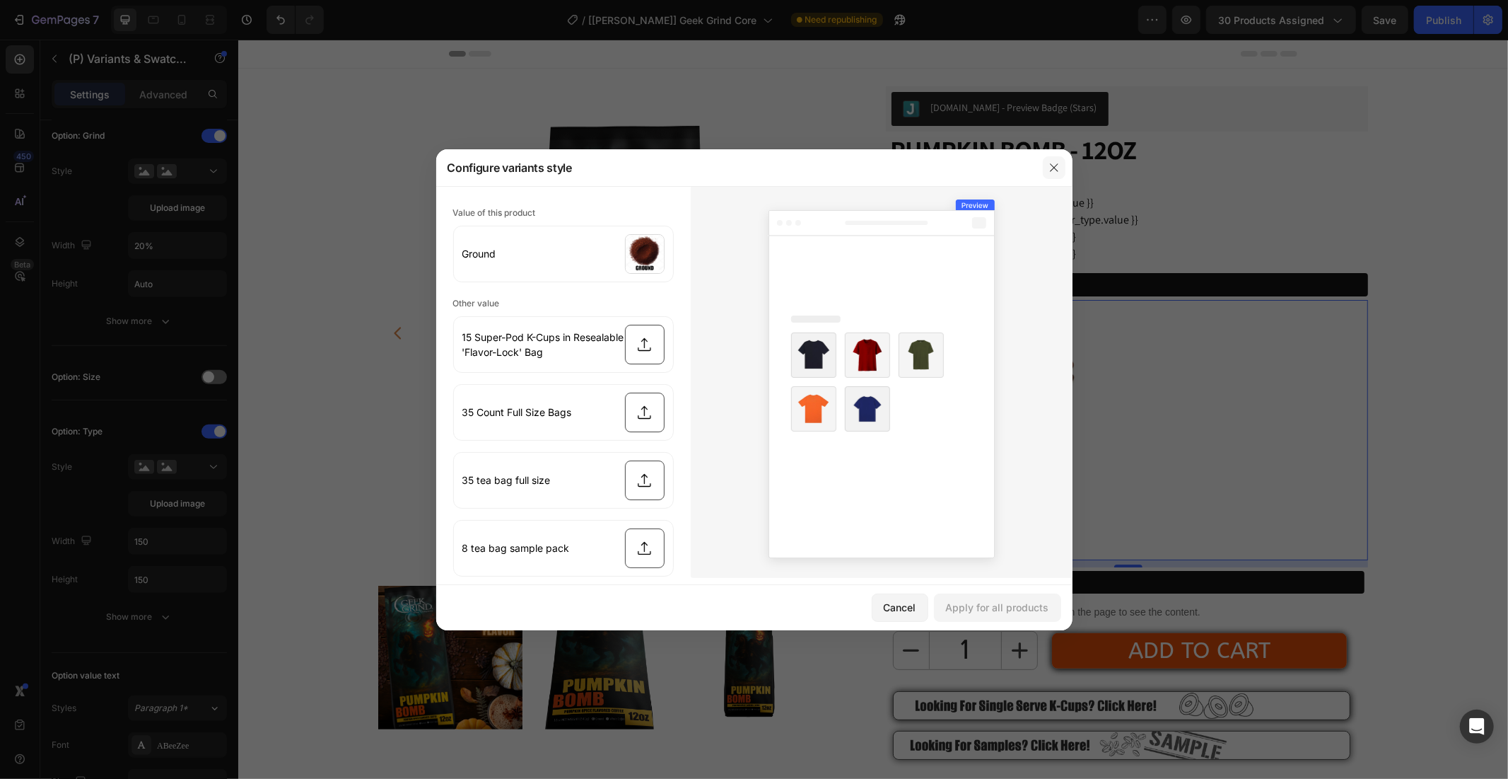
click at [1052, 166] on icon "button" at bounding box center [1054, 167] width 11 height 11
